Goal: Transaction & Acquisition: Download file/media

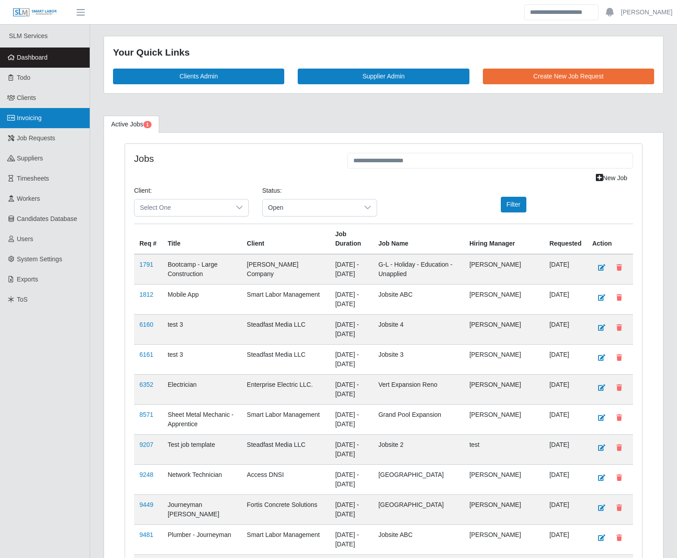
click at [29, 115] on span "Invoicing" at bounding box center [29, 117] width 25 height 7
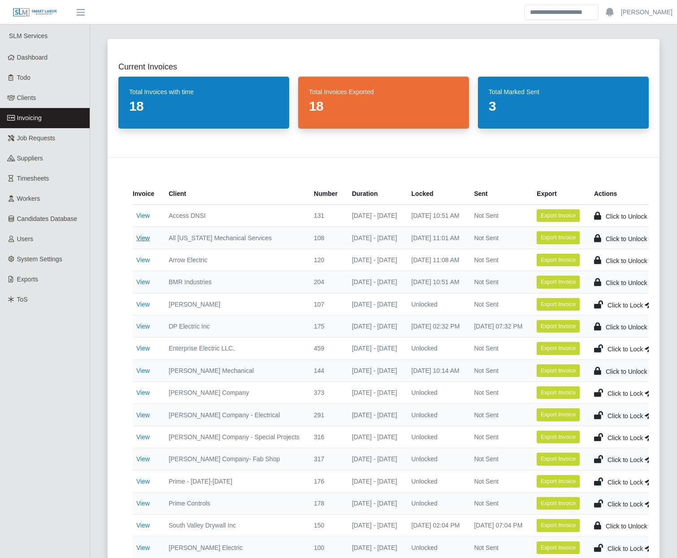
click at [144, 241] on link "View" at bounding box center [142, 238] width 13 height 7
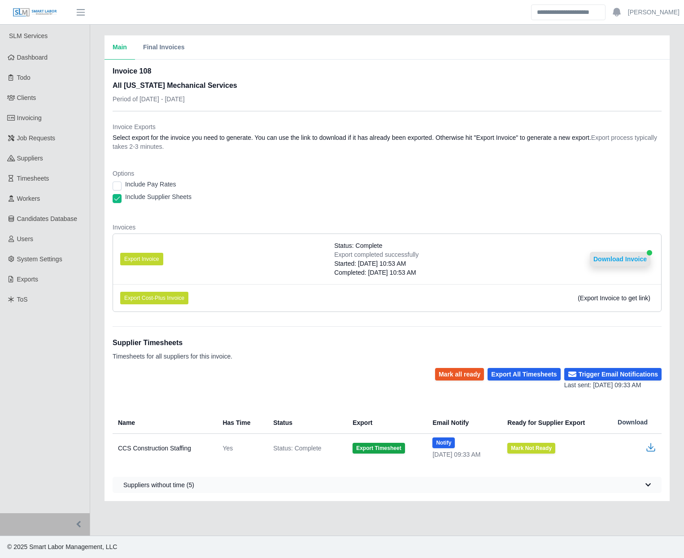
click at [608, 259] on button "Download Invoice" at bounding box center [620, 259] width 61 height 14
click at [28, 122] on span "Invoicing" at bounding box center [29, 117] width 25 height 7
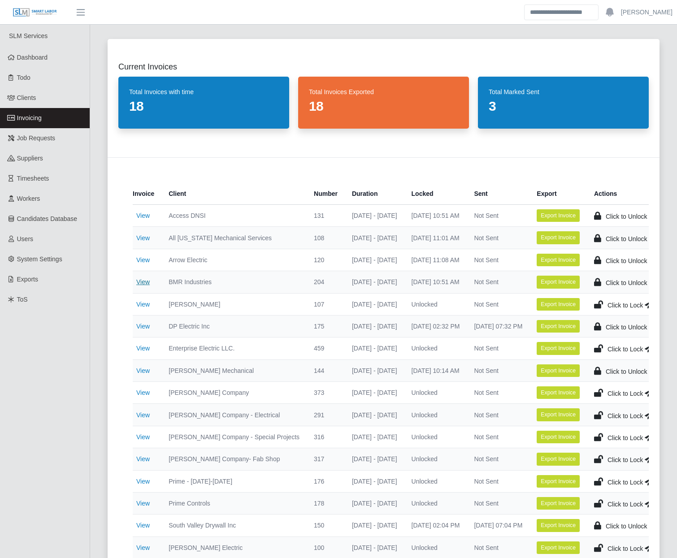
click at [146, 281] on link "View" at bounding box center [142, 281] width 13 height 7
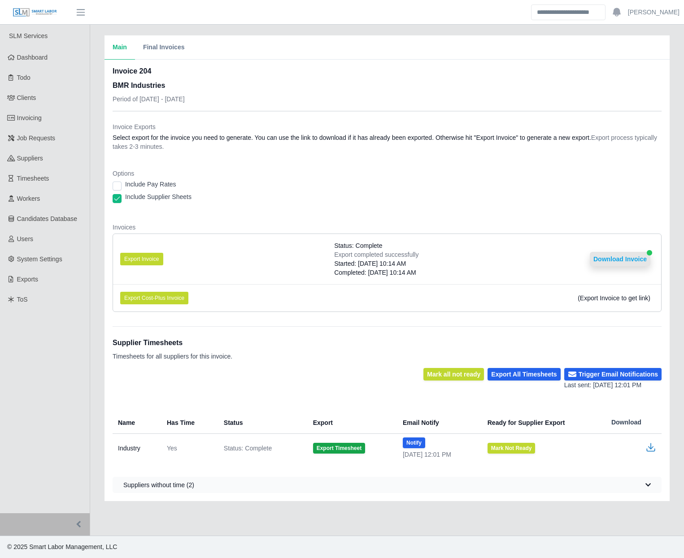
click at [618, 261] on button "Download Invoice" at bounding box center [620, 259] width 61 height 14
click at [32, 121] on span "Invoicing" at bounding box center [29, 117] width 25 height 7
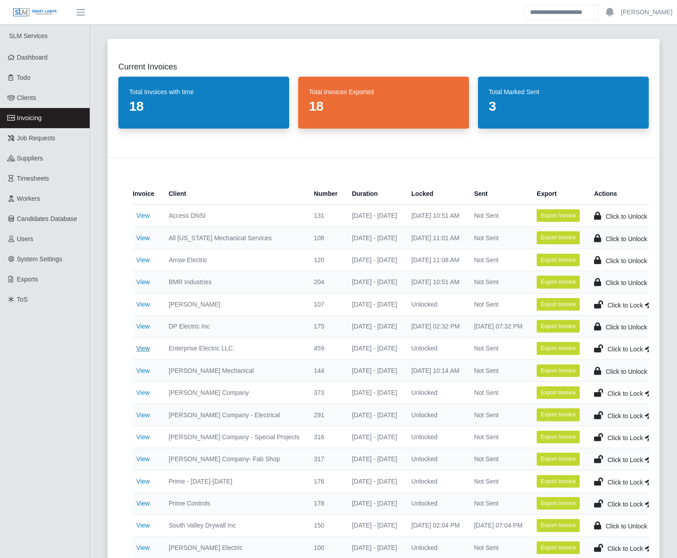
click at [144, 350] on link "View" at bounding box center [142, 348] width 13 height 7
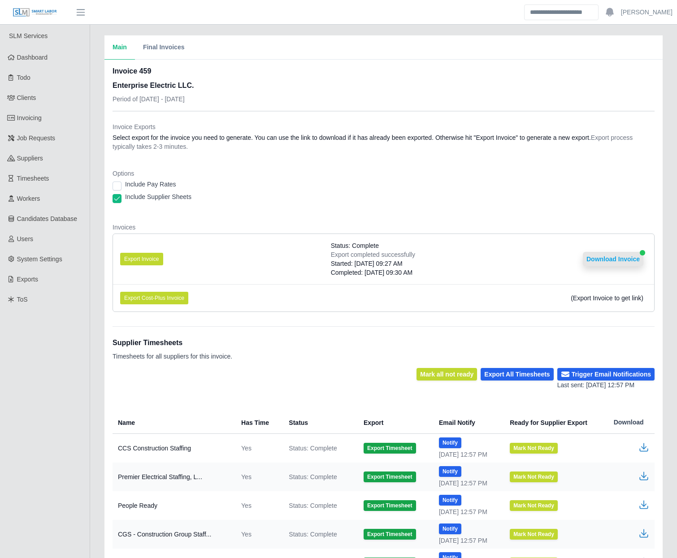
click at [613, 258] on button "Download Invoice" at bounding box center [613, 259] width 61 height 14
click at [30, 115] on span "Invoicing" at bounding box center [29, 117] width 25 height 7
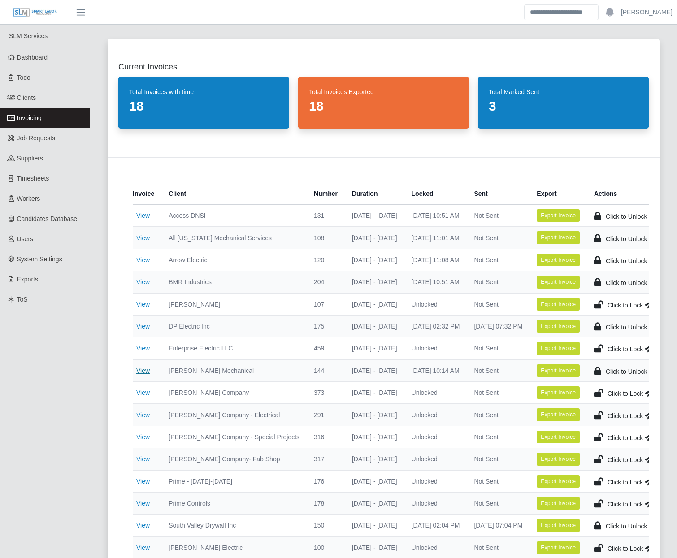
click at [142, 370] on link "View" at bounding box center [142, 370] width 13 height 7
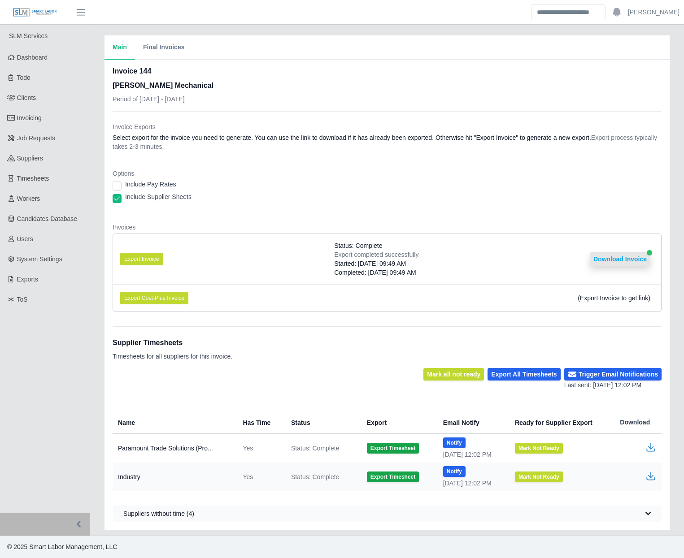
click at [612, 259] on button "Download Invoice" at bounding box center [620, 259] width 61 height 14
click at [33, 114] on span "Invoicing" at bounding box center [29, 117] width 25 height 7
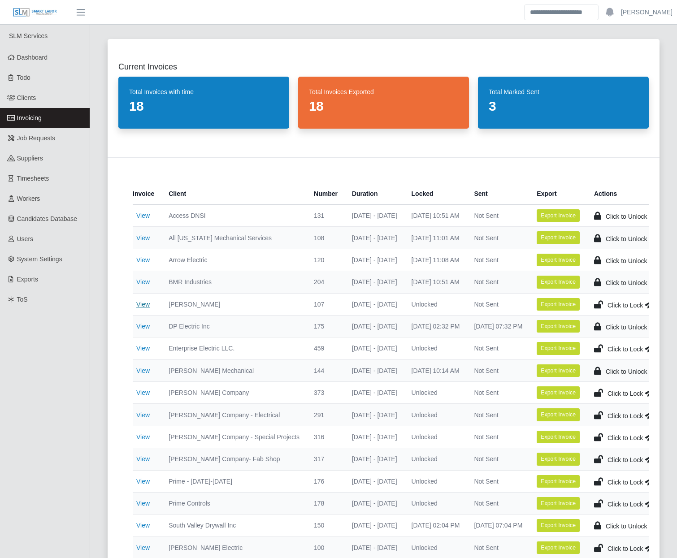
click at [141, 304] on link "View" at bounding box center [142, 304] width 13 height 7
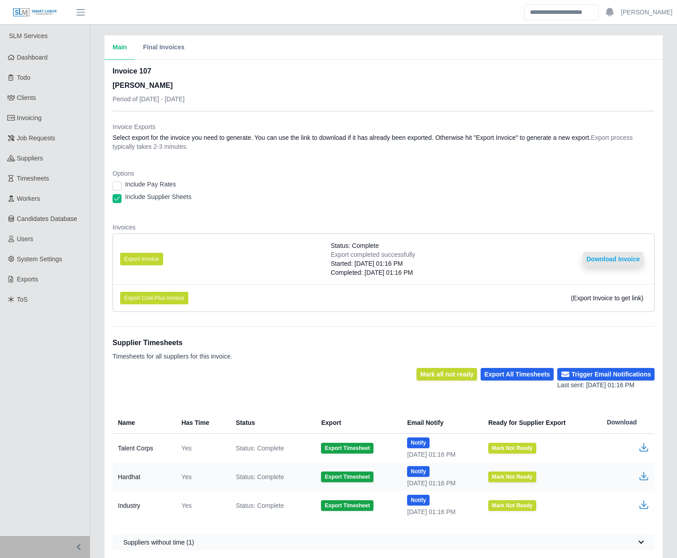
click at [622, 260] on button "Download Invoice" at bounding box center [613, 259] width 61 height 14
click at [26, 112] on link "Invoicing" at bounding box center [45, 118] width 90 height 20
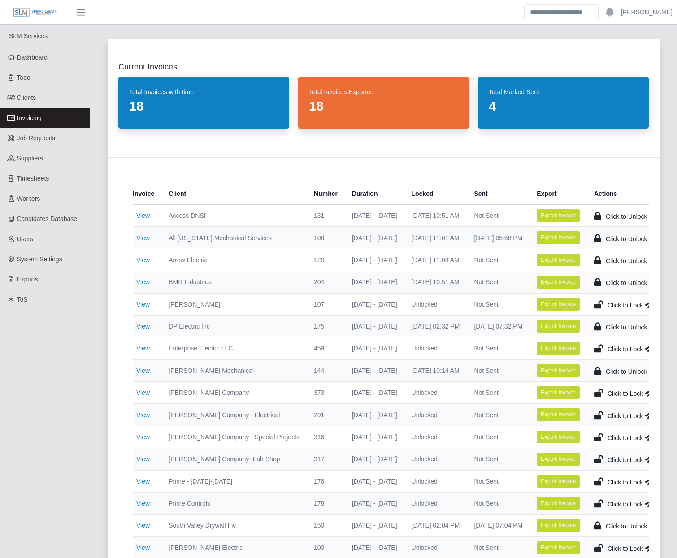
click at [144, 257] on link "View" at bounding box center [142, 260] width 13 height 7
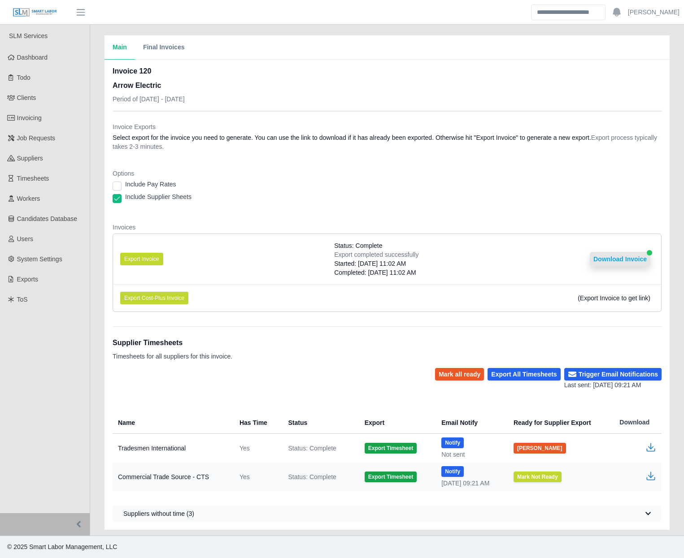
click at [622, 256] on button "Download Invoice" at bounding box center [620, 259] width 61 height 14
click at [60, 435] on ul "SLM Services Dashboard Todo Clients Invoicing Job Requests Suppliers Timesheets…" at bounding box center [45, 269] width 90 height 489
